Goal: Transaction & Acquisition: Purchase product/service

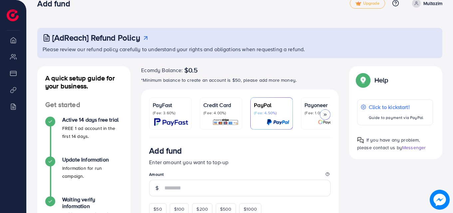
scroll to position [40, 0]
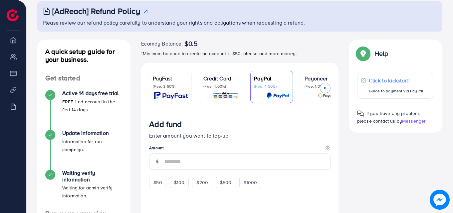
click at [205, 78] on p "Credit Card" at bounding box center [220, 78] width 35 height 8
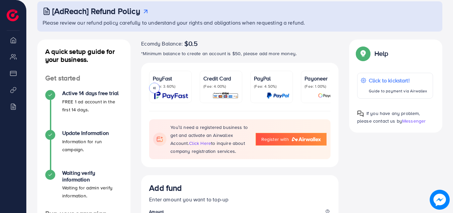
scroll to position [0, 114]
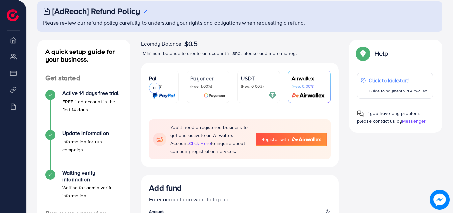
click at [156, 87] on icon at bounding box center [154, 88] width 5 height 5
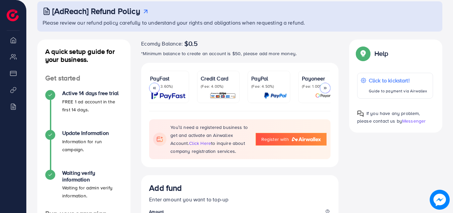
scroll to position [0, 0]
click at [226, 84] on p "(Fee: 4.00%)" at bounding box center [220, 86] width 35 height 5
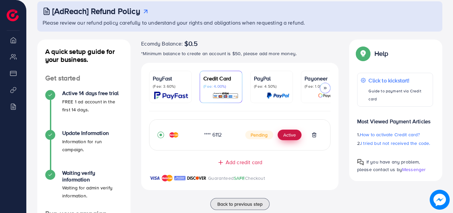
click at [283, 133] on button "Active" at bounding box center [289, 135] width 24 height 11
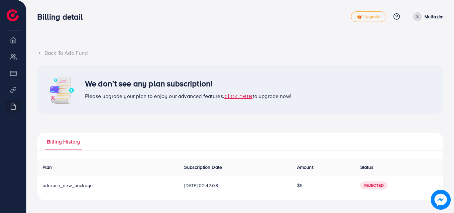
click at [245, 97] on span "click here" at bounding box center [238, 95] width 28 height 9
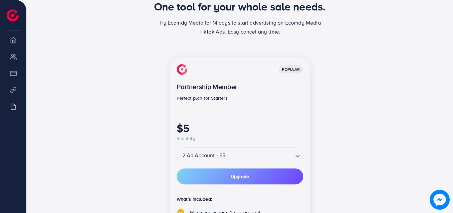
scroll to position [120, 0]
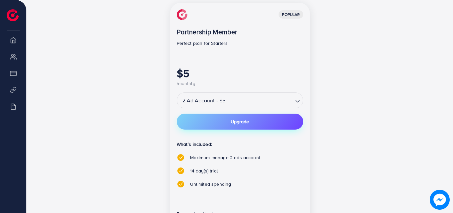
click at [241, 120] on span "Upgrade" at bounding box center [239, 121] width 18 height 5
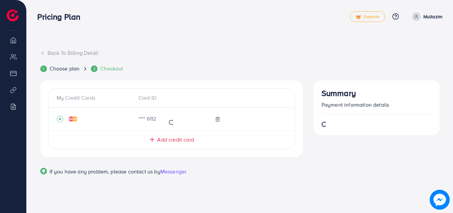
scroll to position [0, 0]
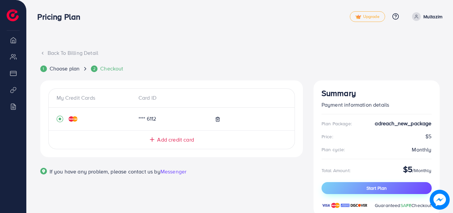
click at [357, 186] on button "Start Plan" at bounding box center [376, 188] width 110 height 12
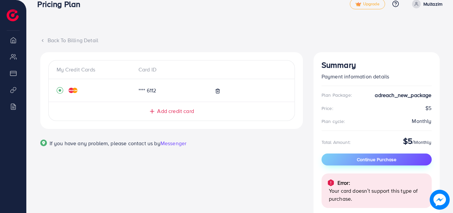
scroll to position [13, 0]
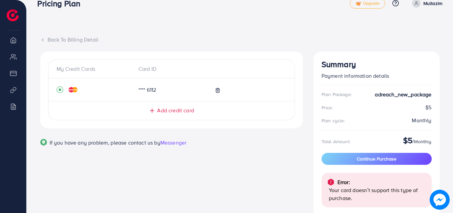
click at [182, 110] on span "Add credit card" at bounding box center [175, 111] width 37 height 8
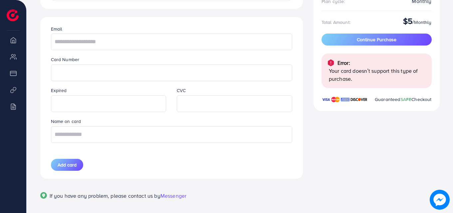
scroll to position [146, 0]
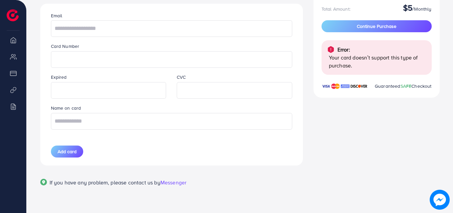
click at [349, 63] on p "Your card doesn’t support this type of purchase." at bounding box center [377, 62] width 97 height 16
click at [379, 26] on span "Continue Purchase" at bounding box center [377, 26] width 40 height 7
click at [185, 185] on span "Messenger" at bounding box center [173, 182] width 26 height 7
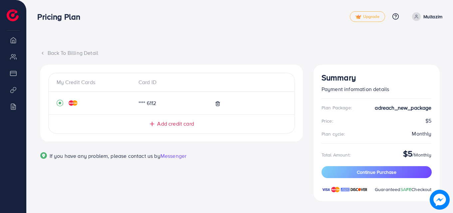
click at [157, 103] on div "**** 6112" at bounding box center [162, 103] width 58 height 8
click at [164, 122] on span "Add credit card" at bounding box center [175, 124] width 37 height 8
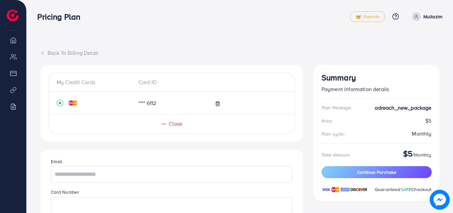
click at [173, 126] on span "Close" at bounding box center [176, 124] width 14 height 8
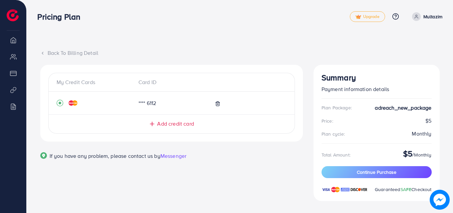
click at [173, 126] on span "Add credit card" at bounding box center [175, 124] width 37 height 8
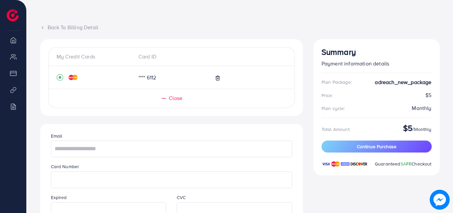
scroll to position [27, 0]
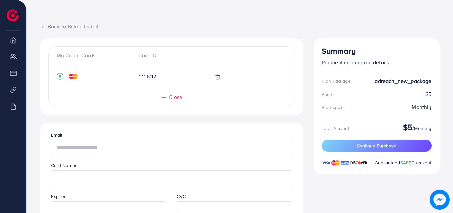
click at [161, 145] on input "text" at bounding box center [171, 148] width 241 height 17
type input "**********"
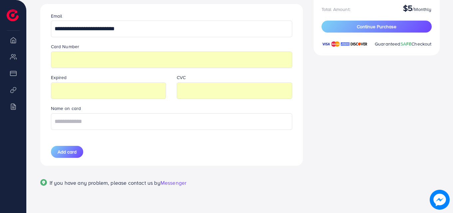
scroll to position [146, 0]
click at [150, 120] on input "text" at bounding box center [171, 121] width 241 height 17
type input "********"
click at [64, 155] on span "Add card" at bounding box center [67, 151] width 19 height 7
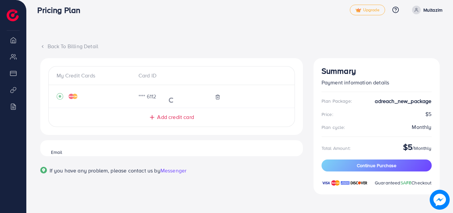
scroll to position [7, 0]
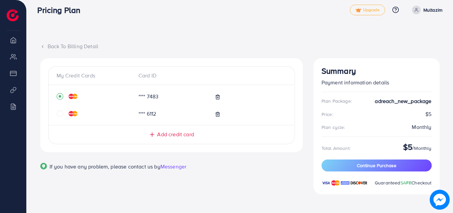
click at [221, 115] on div at bounding box center [248, 114] width 76 height 8
click at [217, 115] on icon at bounding box center [217, 114] width 5 height 5
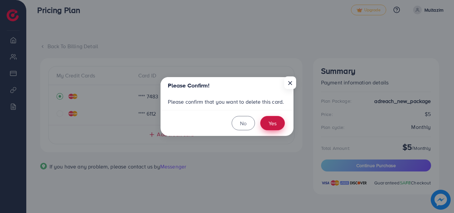
click at [278, 126] on button "Yes" at bounding box center [272, 123] width 25 height 14
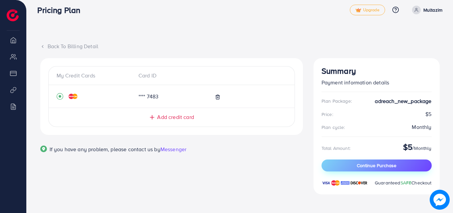
click at [374, 167] on span "Continue Purchase" at bounding box center [377, 165] width 40 height 7
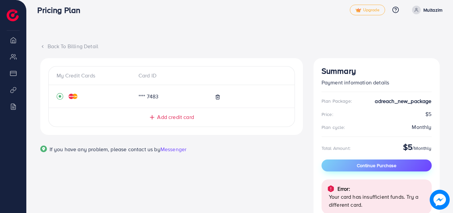
scroll to position [49, 0]
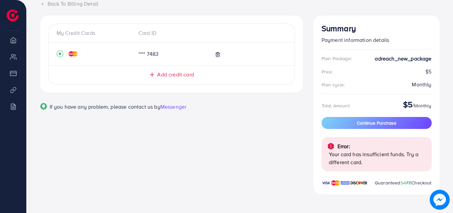
click at [13, 41] on li "Overview" at bounding box center [13, 39] width 26 height 13
click at [12, 44] on li "Overview" at bounding box center [13, 39] width 26 height 13
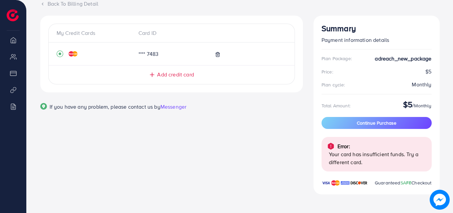
click at [12, 44] on li "Overview" at bounding box center [13, 39] width 26 height 13
click at [373, 126] on span "Continue Purchase" at bounding box center [377, 123] width 40 height 7
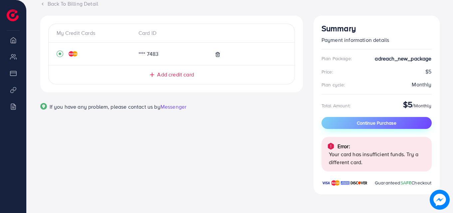
click at [370, 120] on span "Continue Purchase" at bounding box center [377, 123] width 40 height 7
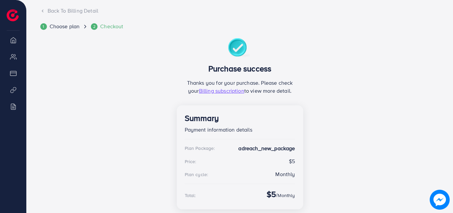
scroll to position [74, 0]
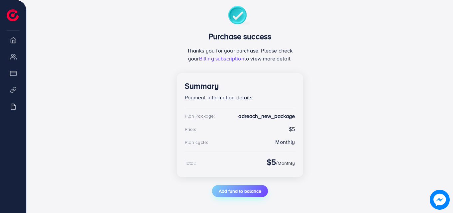
click at [256, 189] on span "Add fund to balance" at bounding box center [239, 191] width 43 height 7
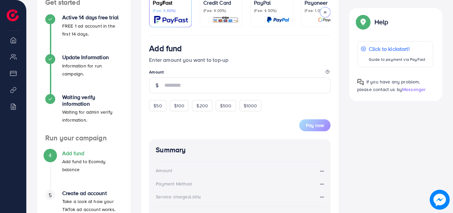
scroll to position [114, 0]
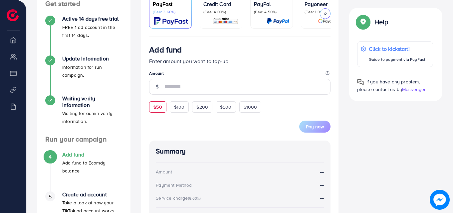
click at [158, 110] on span "$50" at bounding box center [157, 107] width 8 height 7
type input "**"
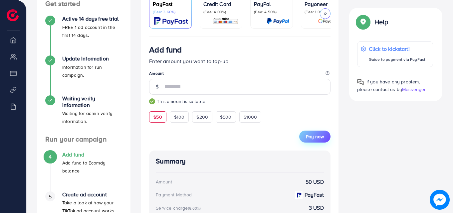
click at [306, 135] on button "Pay now" at bounding box center [314, 137] width 31 height 12
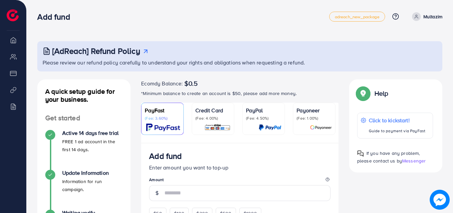
click at [211, 123] on div "Credit Card (Fee: 4.00%)" at bounding box center [212, 118] width 35 height 25
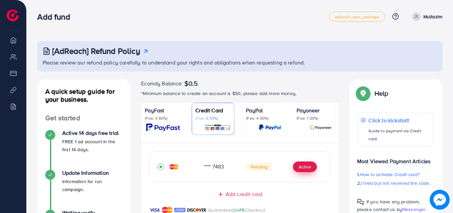
scroll to position [151, 0]
click at [130, 53] on h3 "[AdReach] Refund Policy" at bounding box center [96, 51] width 88 height 10
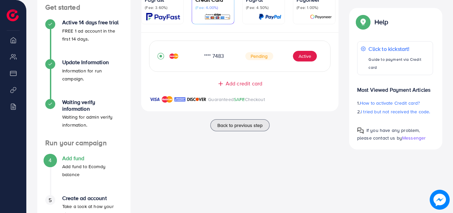
scroll to position [120, 0]
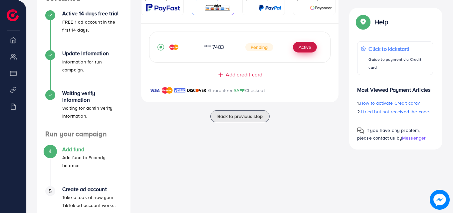
click at [304, 46] on button "Active" at bounding box center [305, 47] width 24 height 11
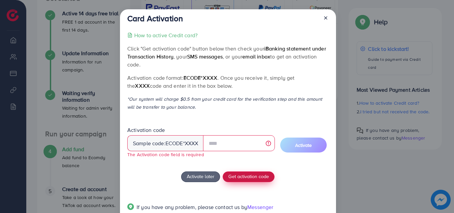
click at [252, 168] on div "How to active Credit card? Click "Get activation code" button below then check …" at bounding box center [227, 125] width 201 height 188
click at [247, 177] on span "Get activation code" at bounding box center [248, 176] width 41 height 7
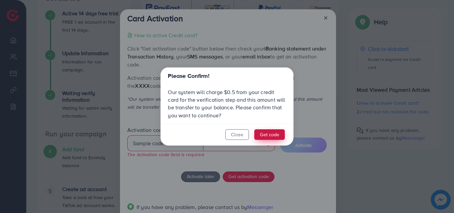
click at [273, 133] on button "Get code" at bounding box center [269, 134] width 31 height 11
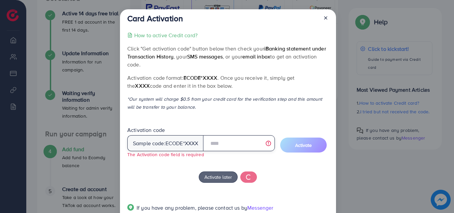
click at [251, 140] on input "text" at bounding box center [239, 143] width 72 height 16
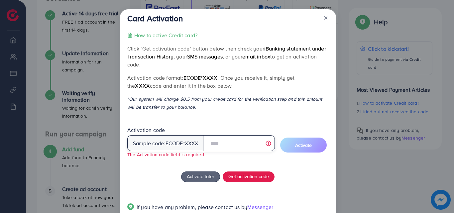
click at [239, 147] on input "text" at bounding box center [239, 143] width 72 height 16
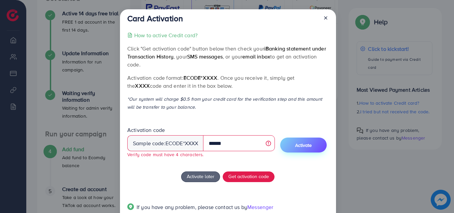
click at [300, 144] on span "Activate" at bounding box center [303, 145] width 17 height 7
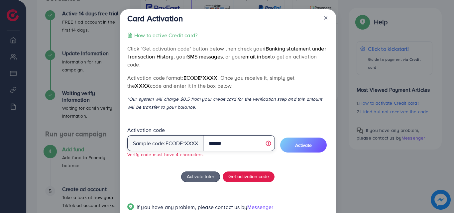
click at [257, 145] on input "******" at bounding box center [239, 143] width 72 height 16
type input "*"
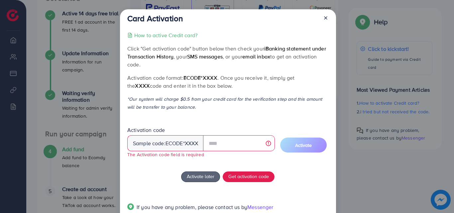
click at [182, 143] on span "ecode" at bounding box center [175, 144] width 18 height 8
click at [196, 176] on span "Activate later" at bounding box center [201, 176] width 28 height 7
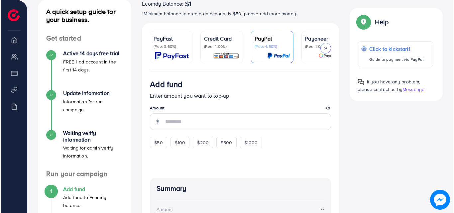
scroll to position [120, 0]
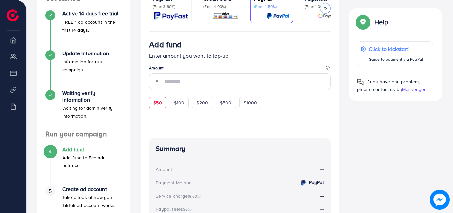
click at [154, 108] on div "$50" at bounding box center [157, 102] width 17 height 11
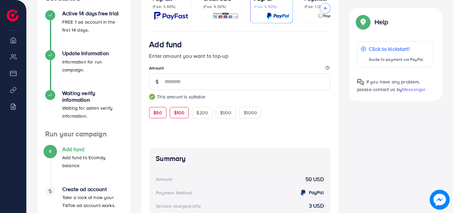
click at [177, 116] on span "$100" at bounding box center [179, 112] width 11 height 7
click at [195, 114] on div "$200" at bounding box center [202, 112] width 20 height 11
click at [221, 118] on div "$500" at bounding box center [226, 112] width 20 height 11
click at [249, 116] on span "$1000" at bounding box center [250, 112] width 14 height 7
click at [163, 115] on div "$50" at bounding box center [157, 112] width 17 height 11
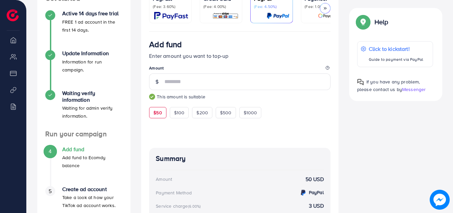
click at [228, 4] on p "(Fee: 4.00%)" at bounding box center [220, 6] width 35 height 5
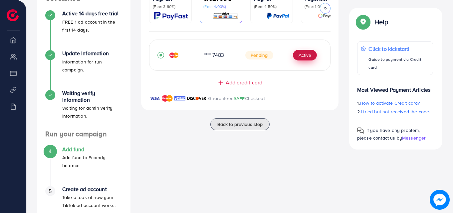
click at [300, 59] on button "Active" at bounding box center [305, 55] width 24 height 11
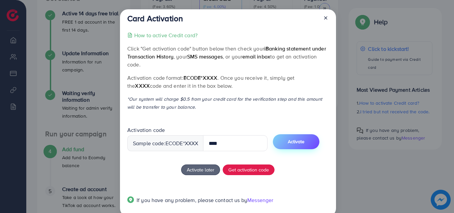
type input "****"
click at [304, 144] on span "Activate" at bounding box center [296, 141] width 17 height 7
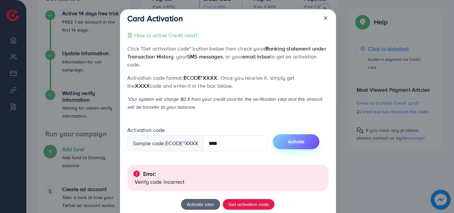
scroll to position [47, 0]
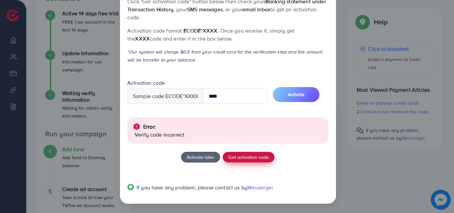
click at [252, 153] on button "Get activation code" at bounding box center [249, 157] width 52 height 11
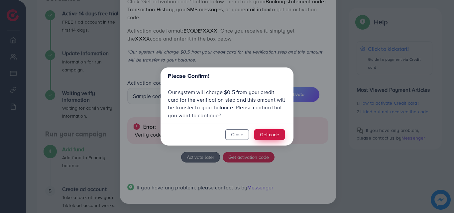
click at [272, 134] on button "Get code" at bounding box center [269, 134] width 31 height 11
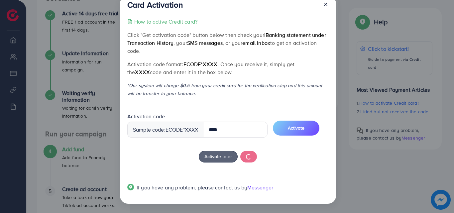
scroll to position [13, 0]
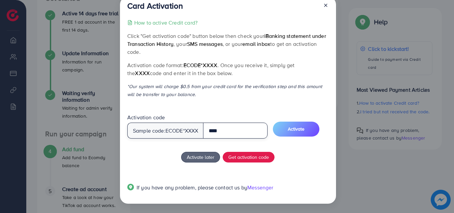
click at [224, 130] on input "****" at bounding box center [235, 131] width 65 height 16
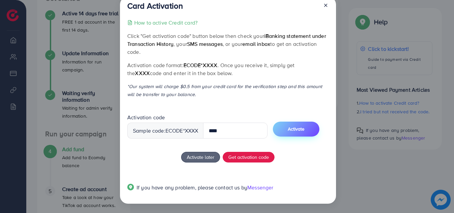
click at [299, 133] on button "Activate" at bounding box center [296, 129] width 47 height 15
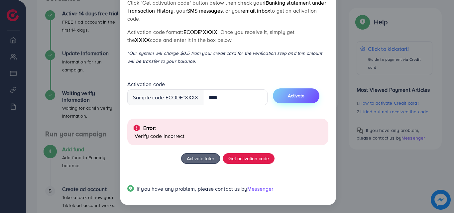
scroll to position [47, 0]
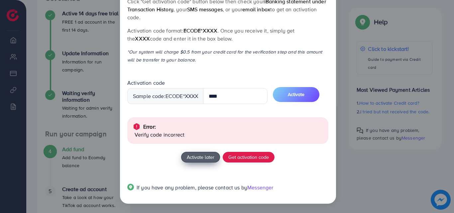
click at [206, 156] on span "Activate later" at bounding box center [201, 157] width 28 height 7
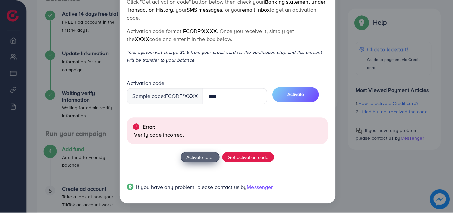
scroll to position [13, 0]
